Goal: Task Accomplishment & Management: Manage account settings

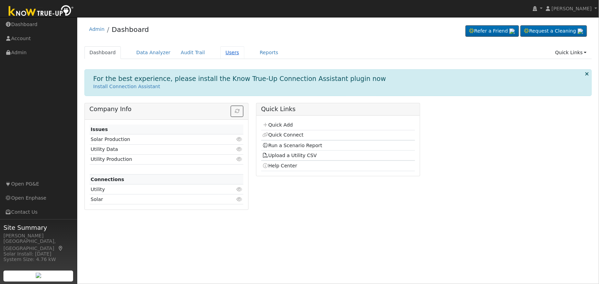
click at [221, 54] on link "Users" at bounding box center [232, 52] width 24 height 13
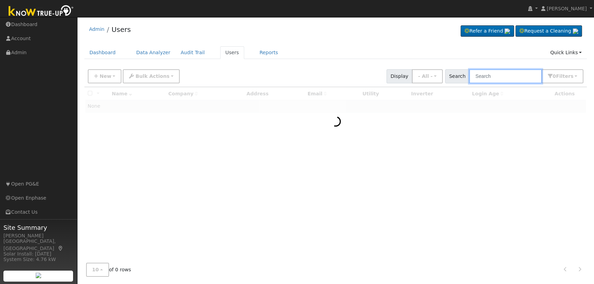
click at [501, 76] on input "text" at bounding box center [505, 76] width 73 height 14
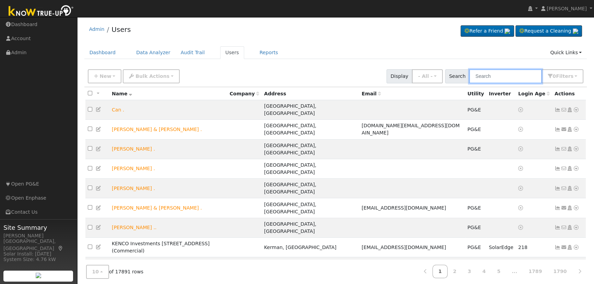
paste input "Troxell"
type input "Troxell"
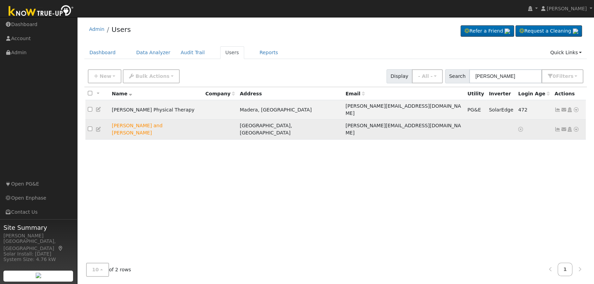
click at [98, 127] on icon at bounding box center [99, 129] width 6 height 5
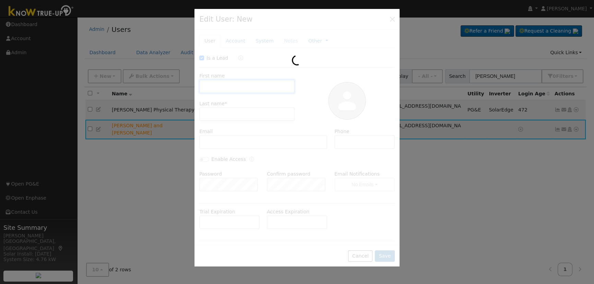
checkbox input "true"
type input "Wayne and Sherri"
type input "Troxell"
type input "sherri@troxellpt.com"
type input "559-960-7433"
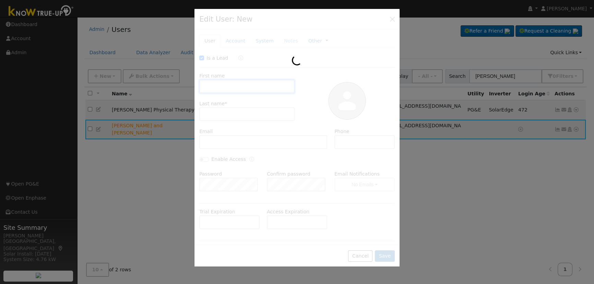
type input "Default Account"
type input "552 East Braddock Drive"
type input "Fresno"
type input "CA"
type input "93720"
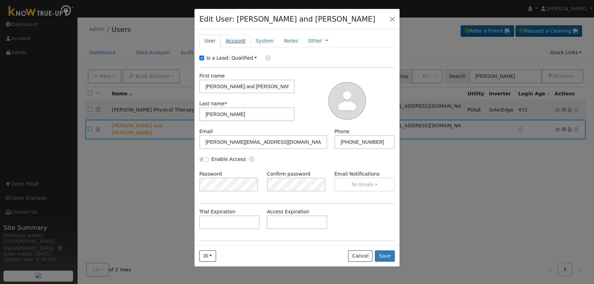
click at [233, 44] on link "Account" at bounding box center [236, 41] width 30 height 13
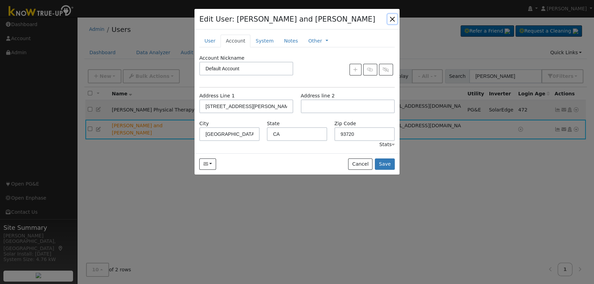
click at [396, 14] on button "button" at bounding box center [393, 19] width 10 height 10
